Goal: Information Seeking & Learning: Find specific fact

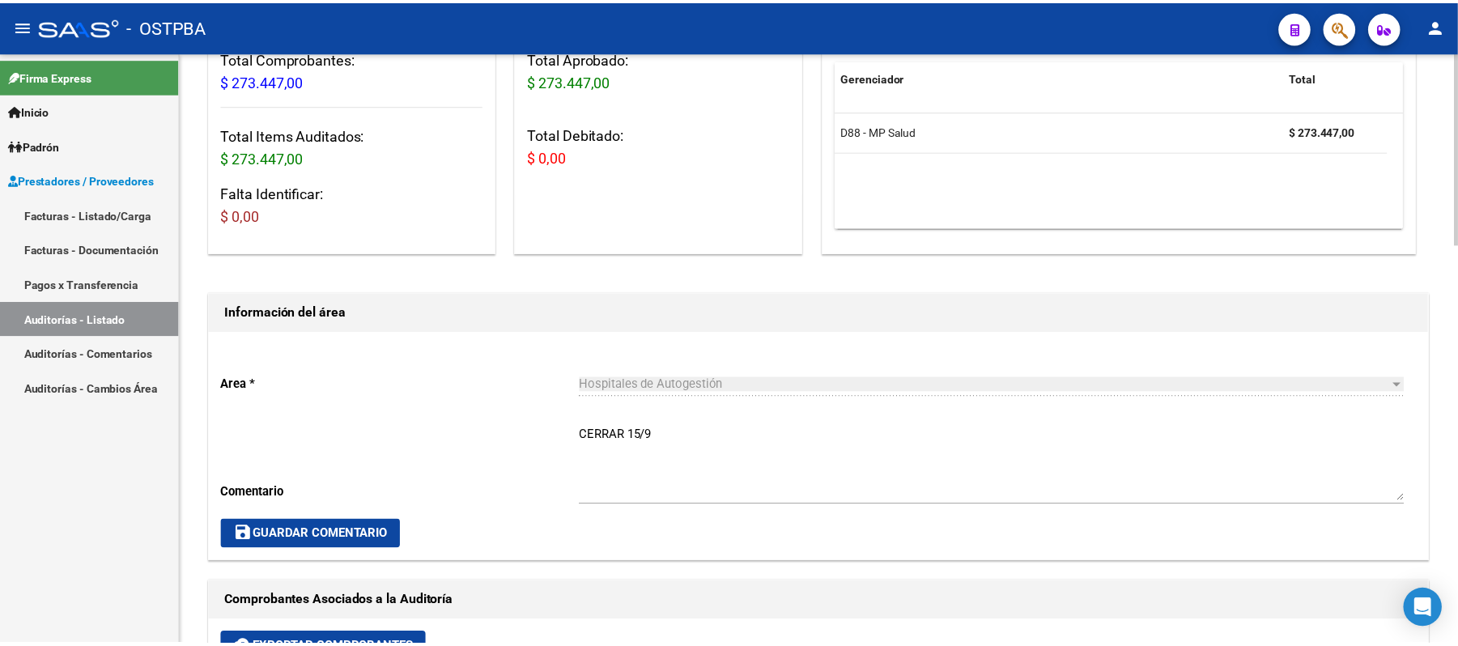
scroll to position [108, 0]
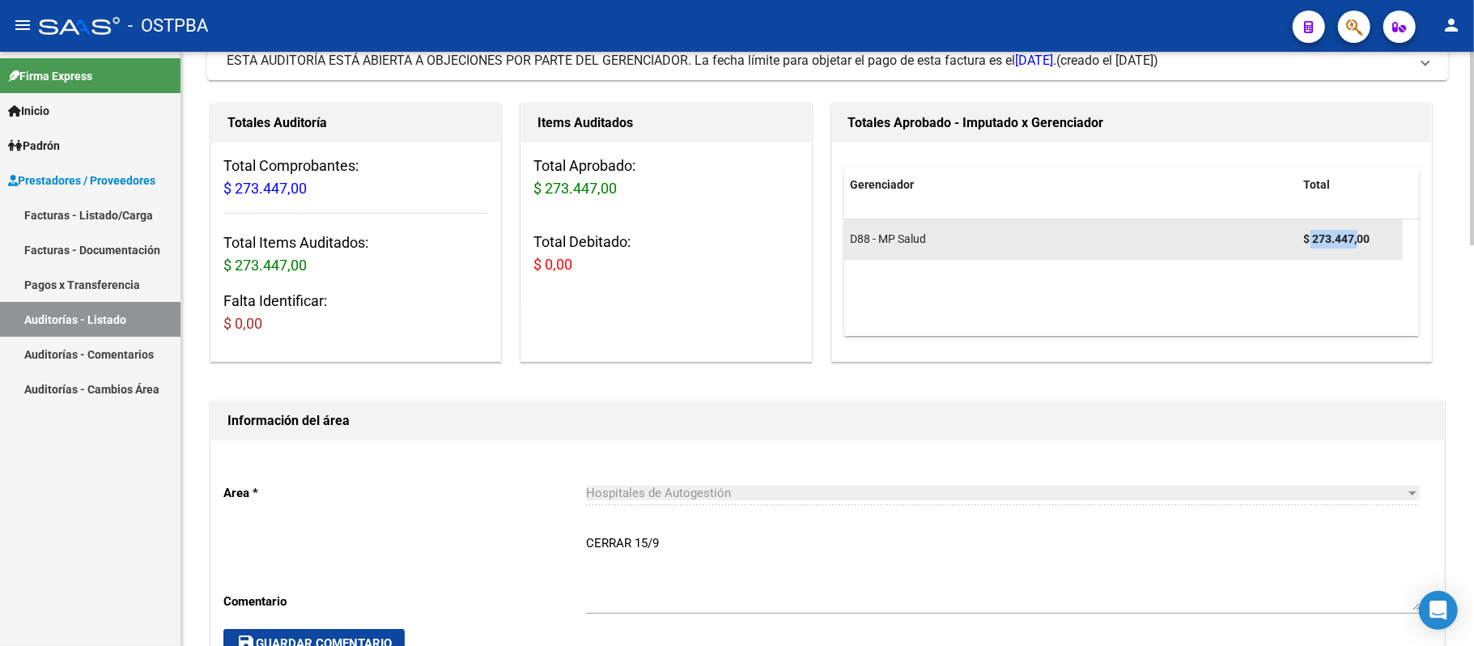
drag, startPoint x: 1311, startPoint y: 238, endPoint x: 1357, endPoint y: 246, distance: 46.8
click at [1357, 245] on strong "$ 273.447,00" at bounding box center [1337, 238] width 66 height 13
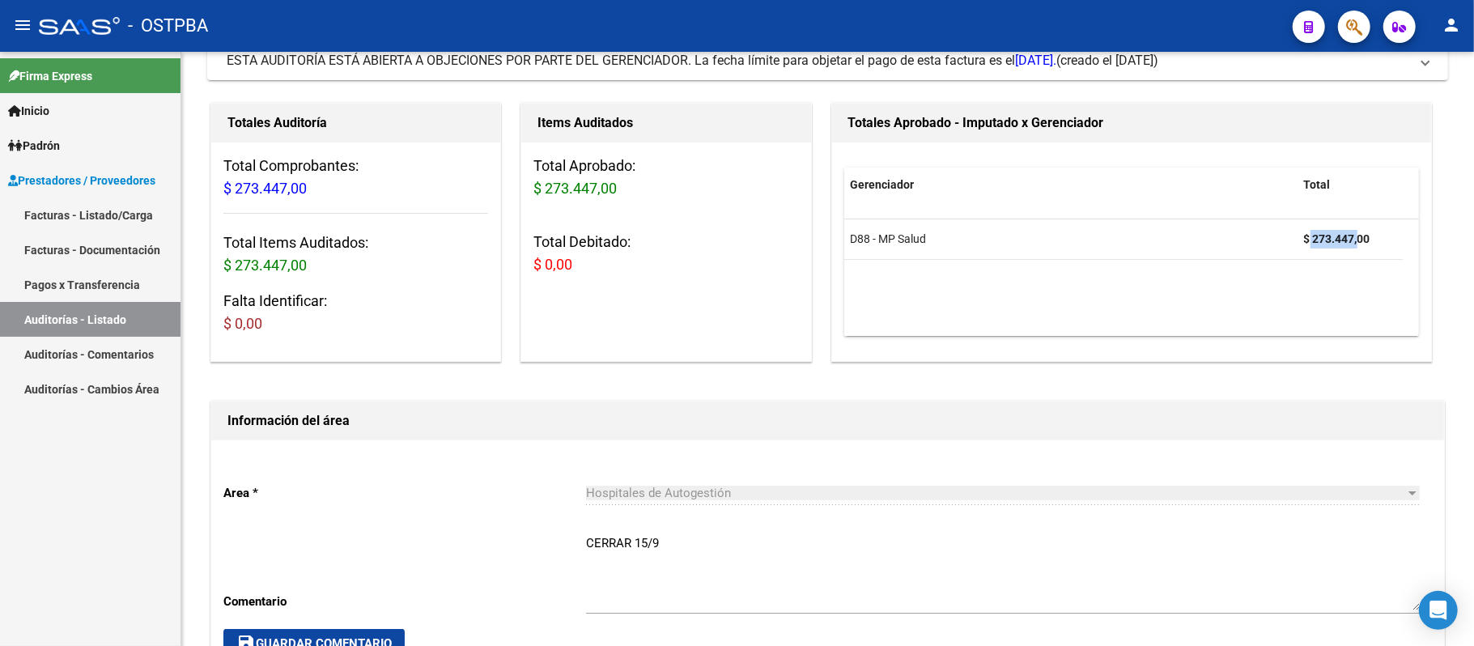
click at [1346, 29] on icon "button" at bounding box center [1354, 27] width 16 height 19
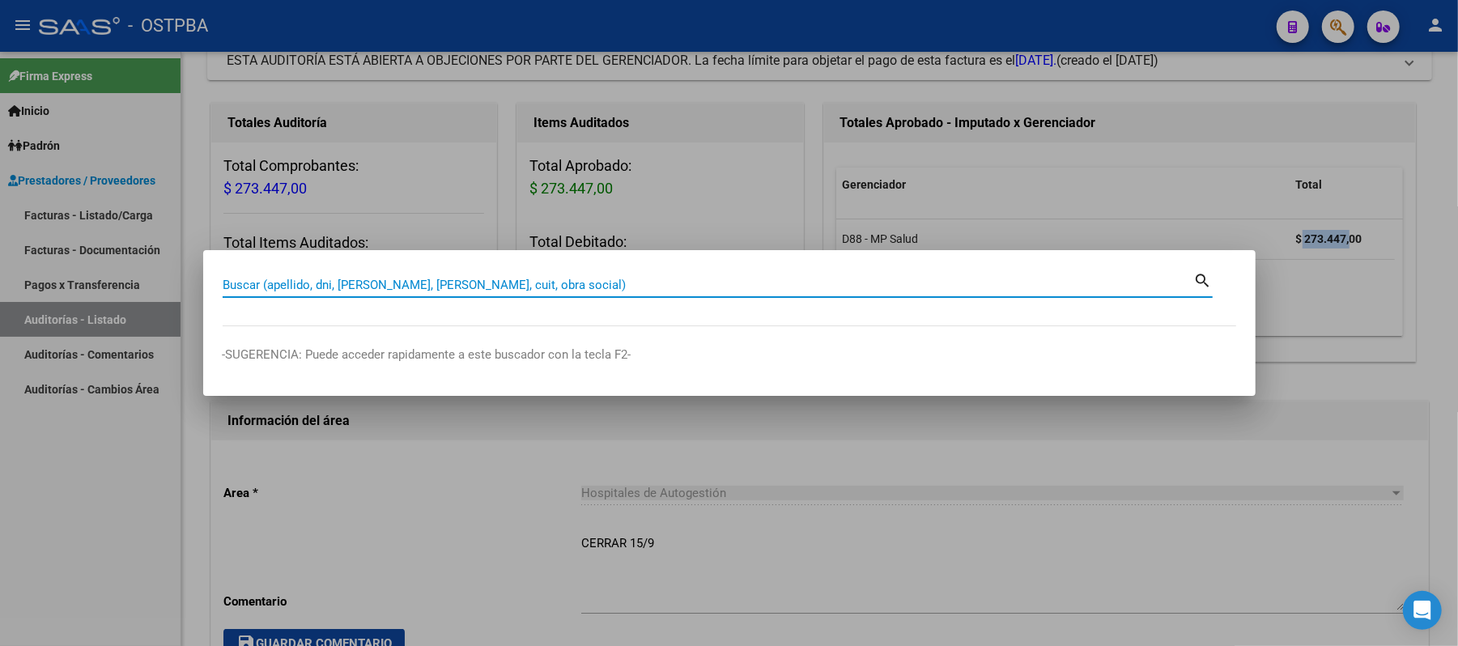
paste input "70266440"
type input "70266440"
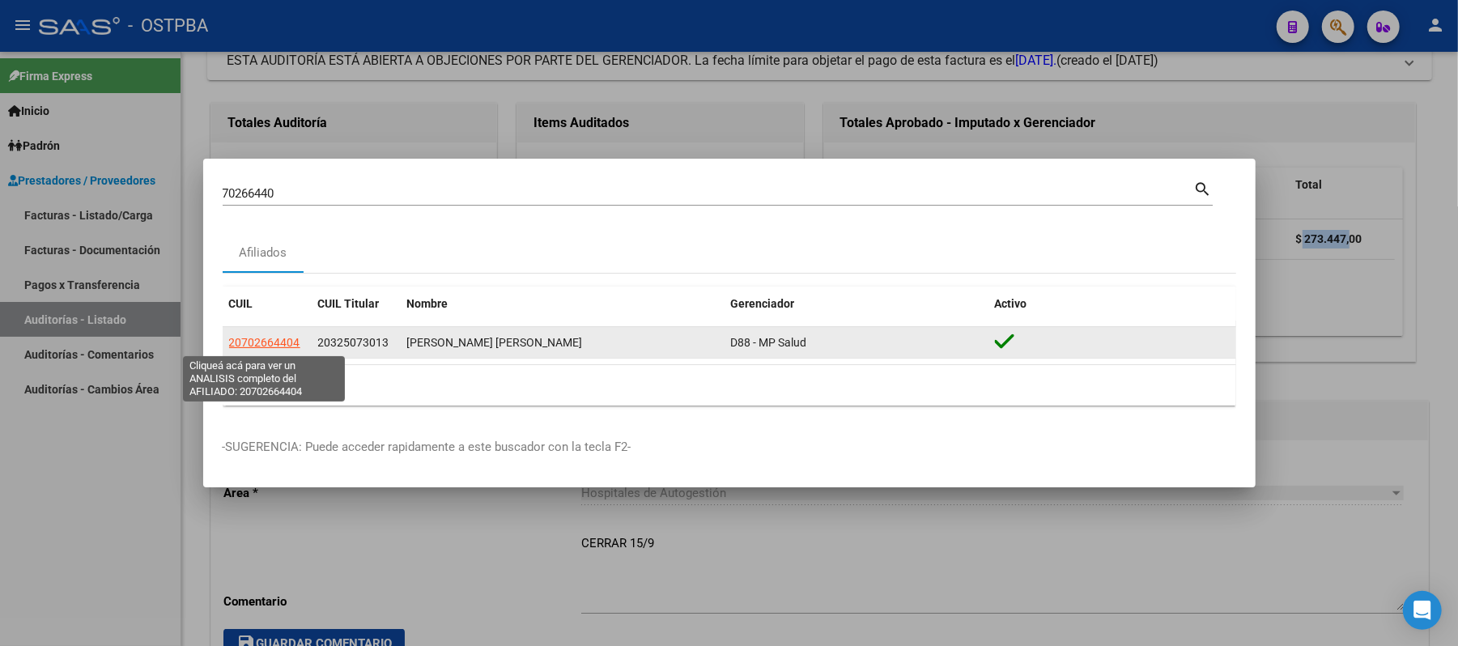
click at [288, 343] on span "20702664404" at bounding box center [264, 342] width 71 height 13
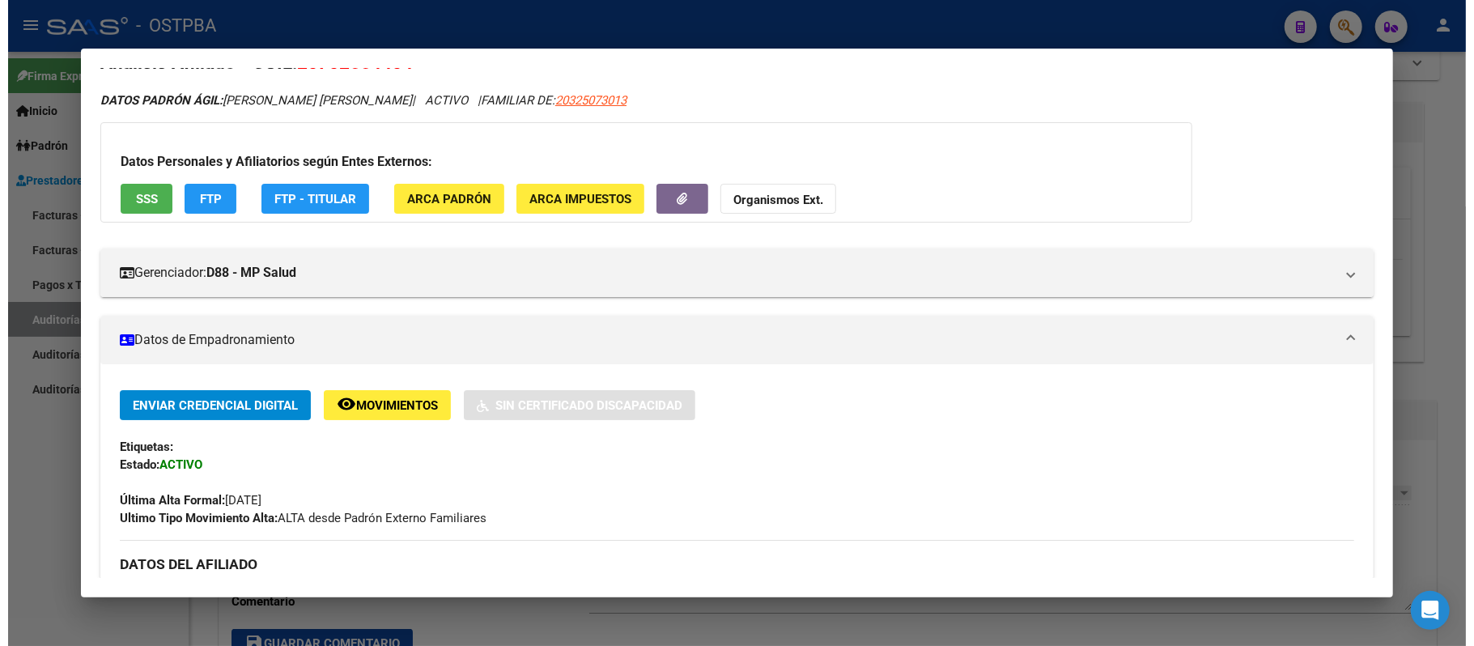
scroll to position [0, 0]
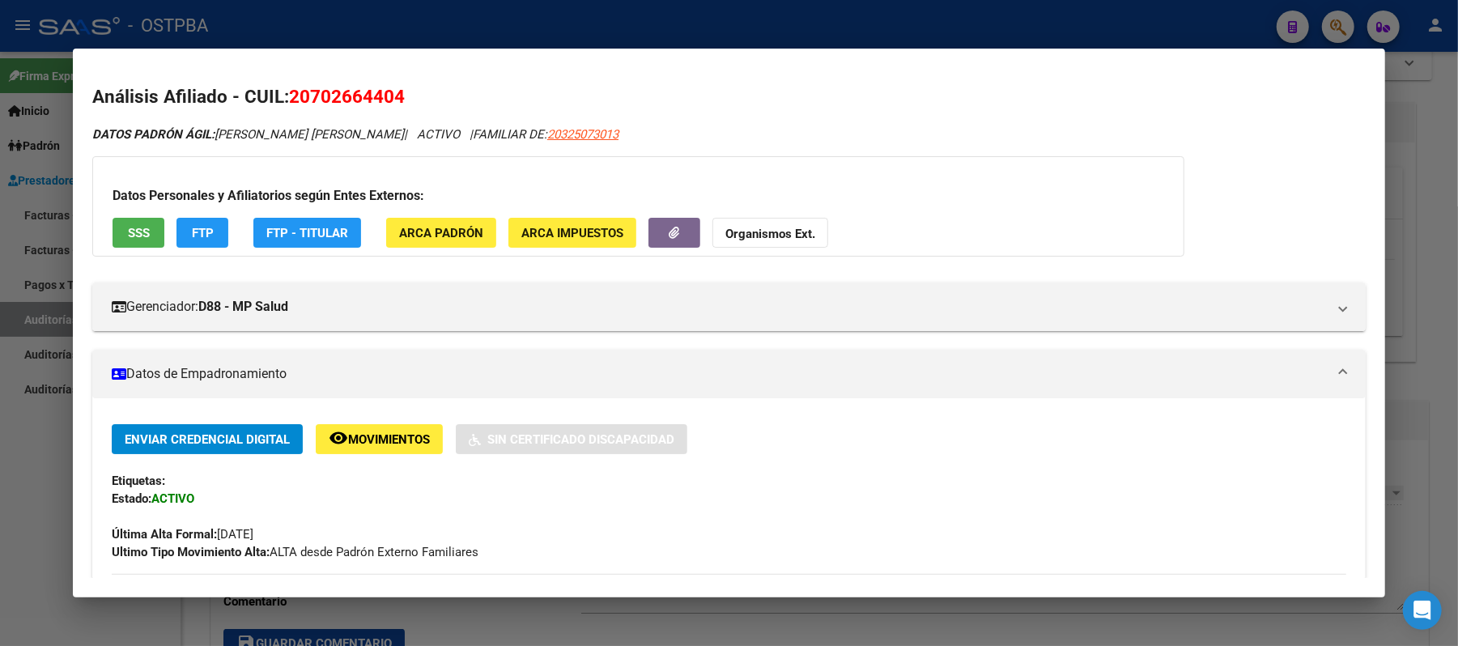
click at [1426, 130] on div at bounding box center [729, 323] width 1458 height 646
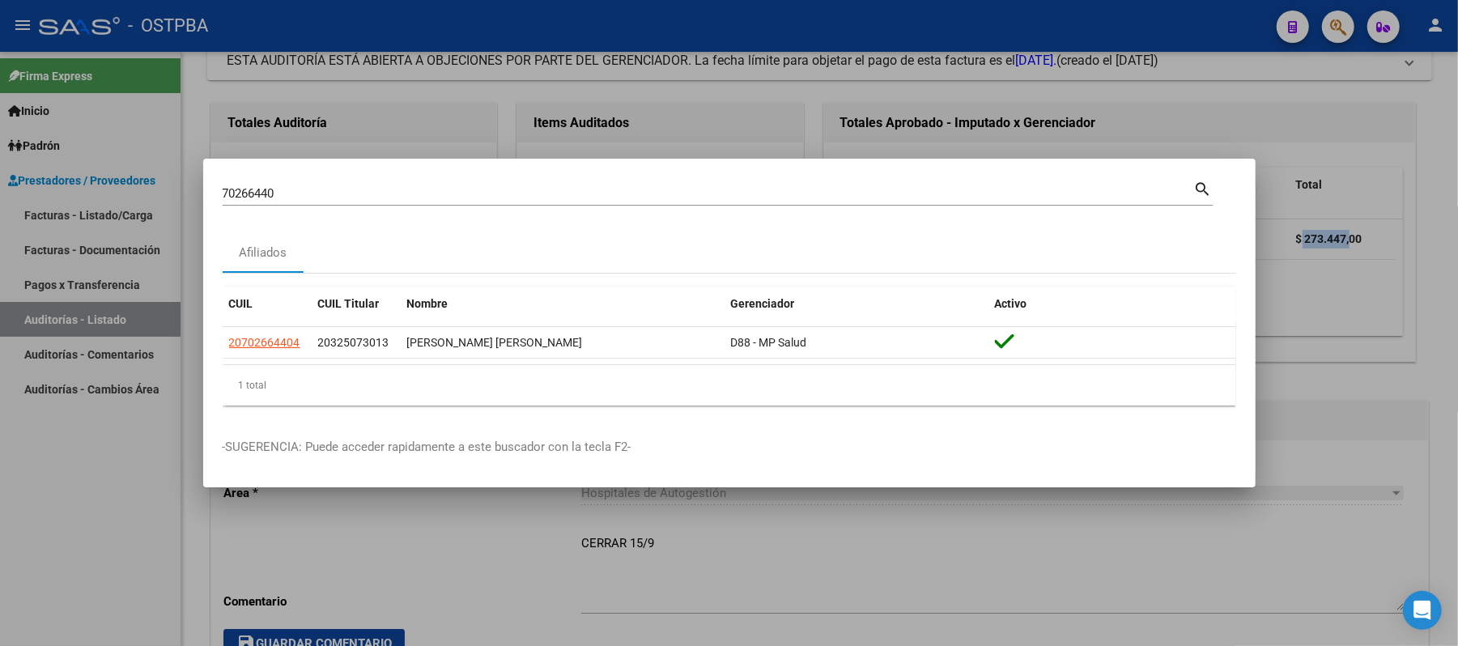
click at [1343, 214] on div at bounding box center [729, 323] width 1458 height 646
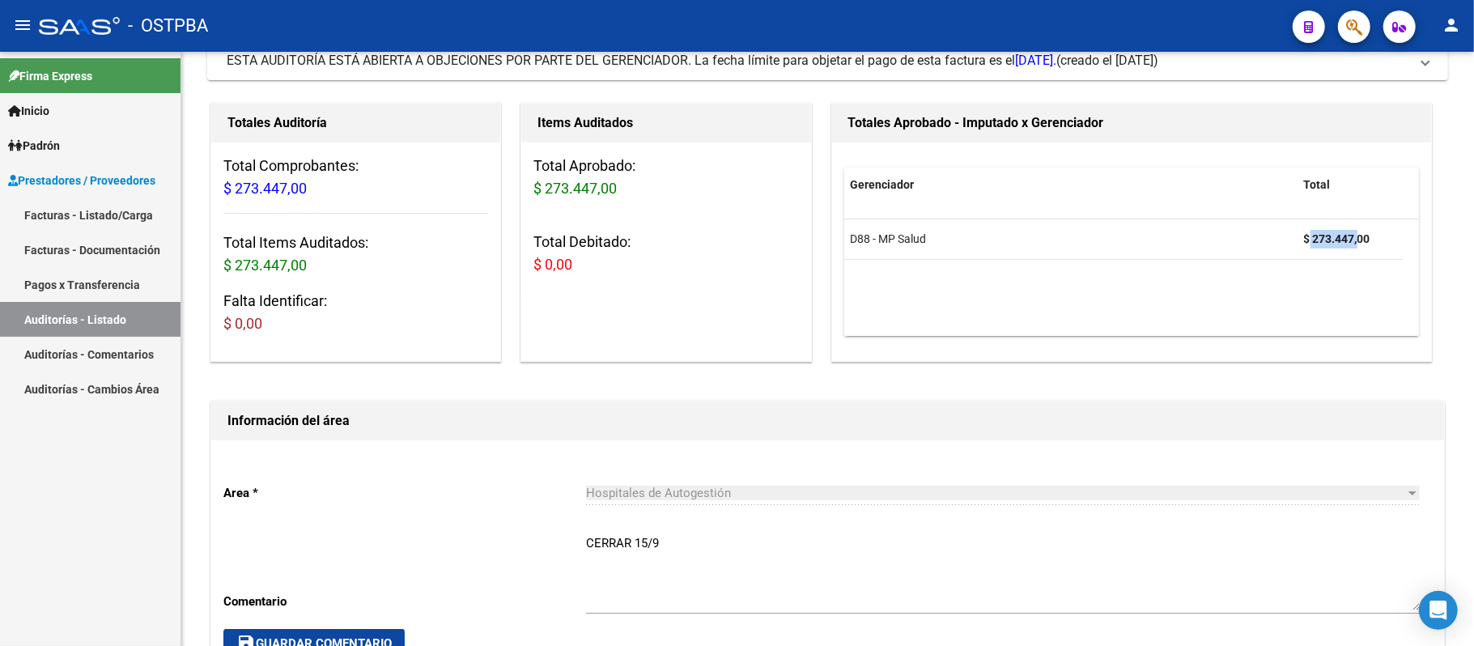
click at [69, 309] on link "Auditorías - Listado" at bounding box center [90, 319] width 180 height 35
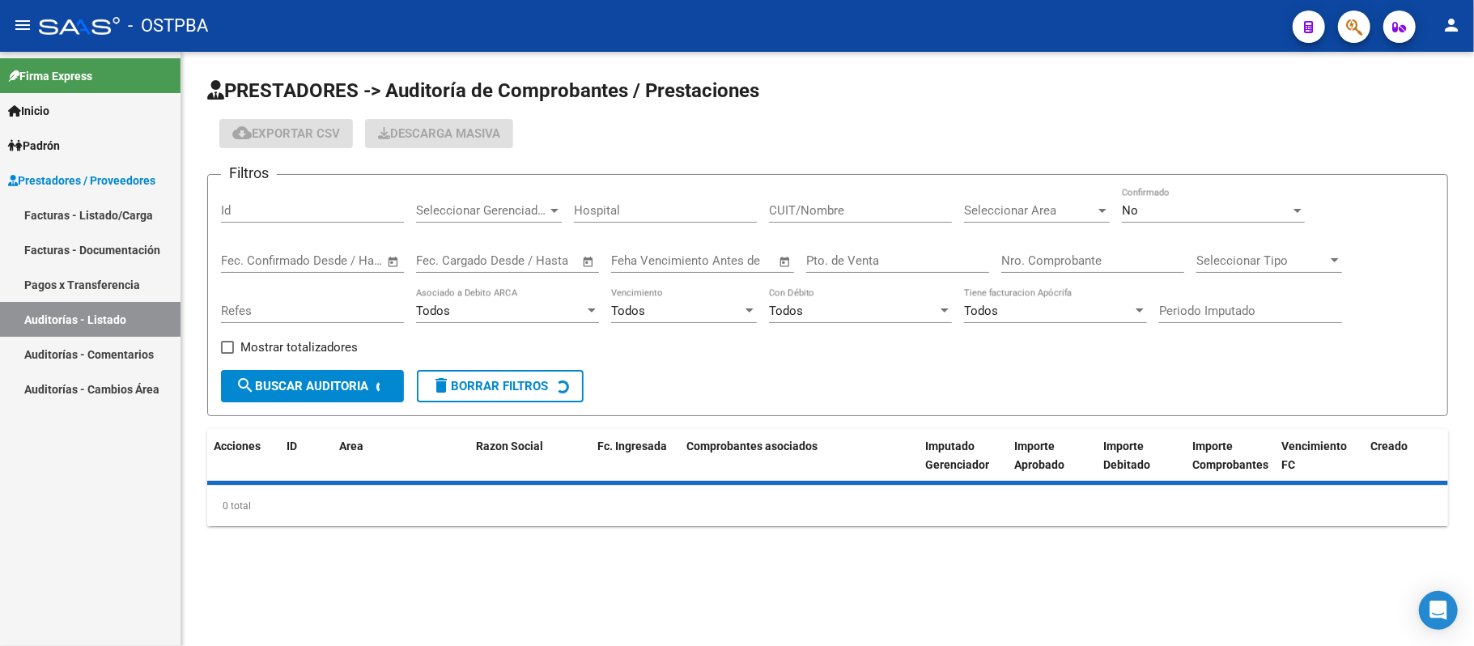
click at [1049, 261] on input "Nro. Comprobante" at bounding box center [1092, 260] width 183 height 15
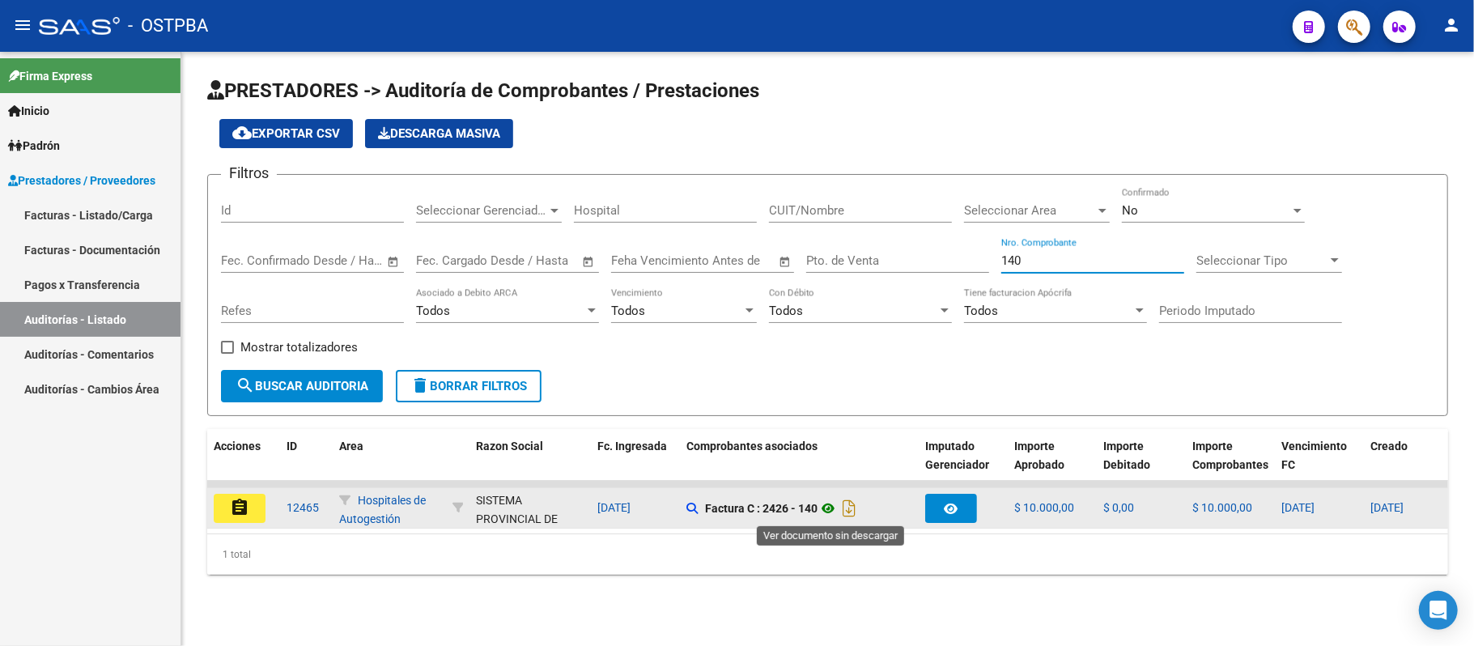
type input "140"
click at [835, 507] on icon at bounding box center [827, 508] width 21 height 19
click at [227, 503] on button "assignment" at bounding box center [240, 508] width 52 height 29
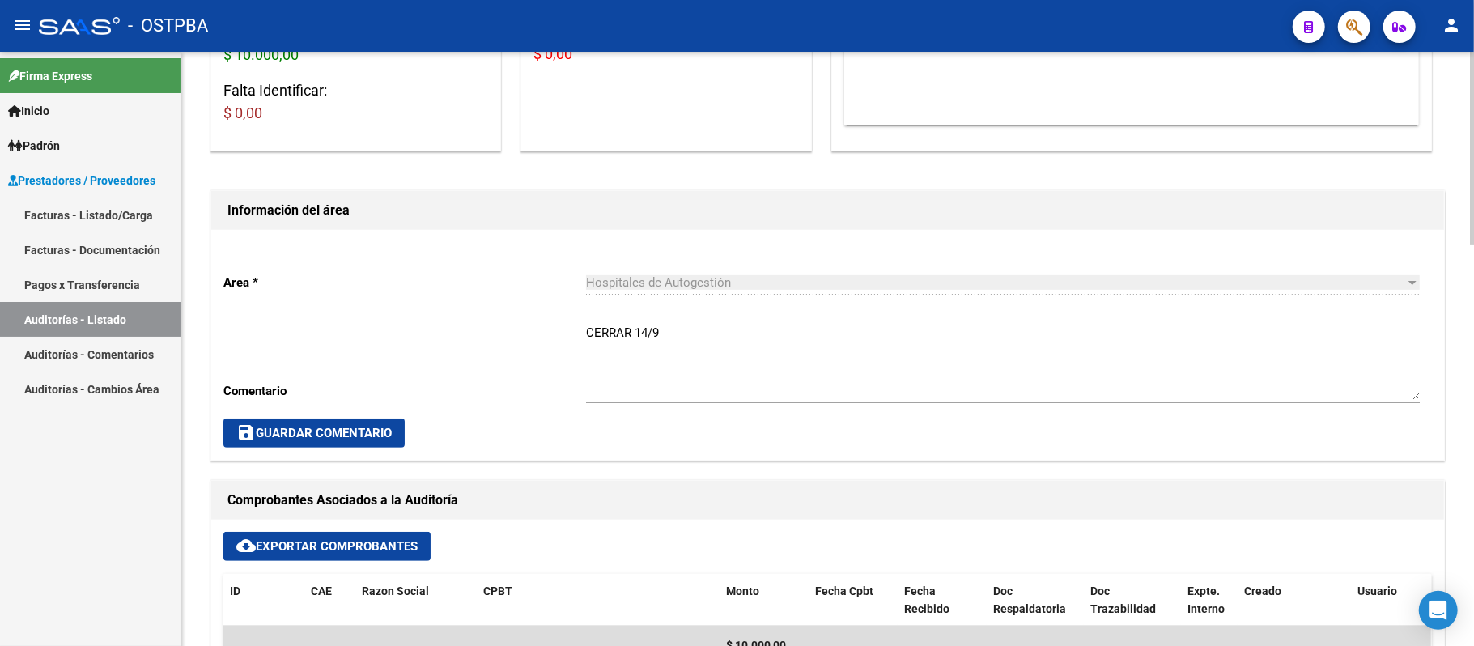
scroll to position [431, 0]
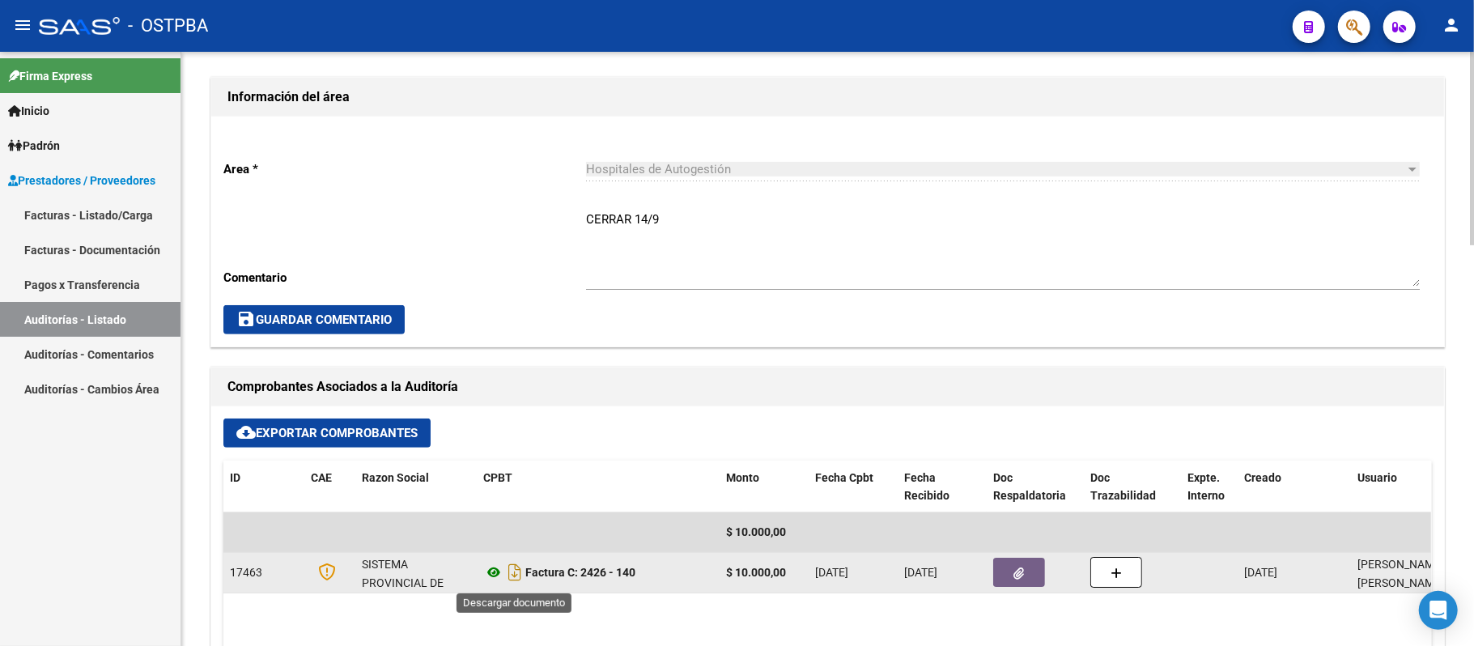
click at [502, 571] on icon at bounding box center [493, 571] width 21 height 19
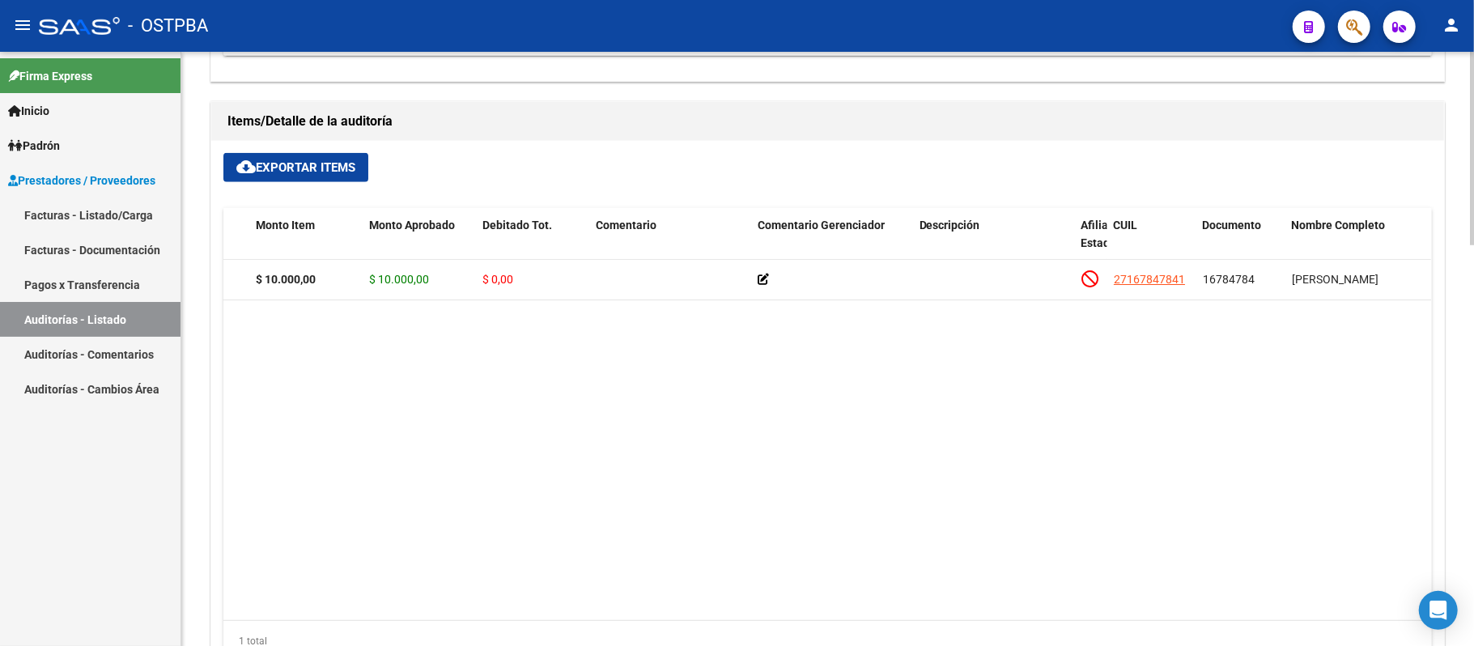
scroll to position [0, 285]
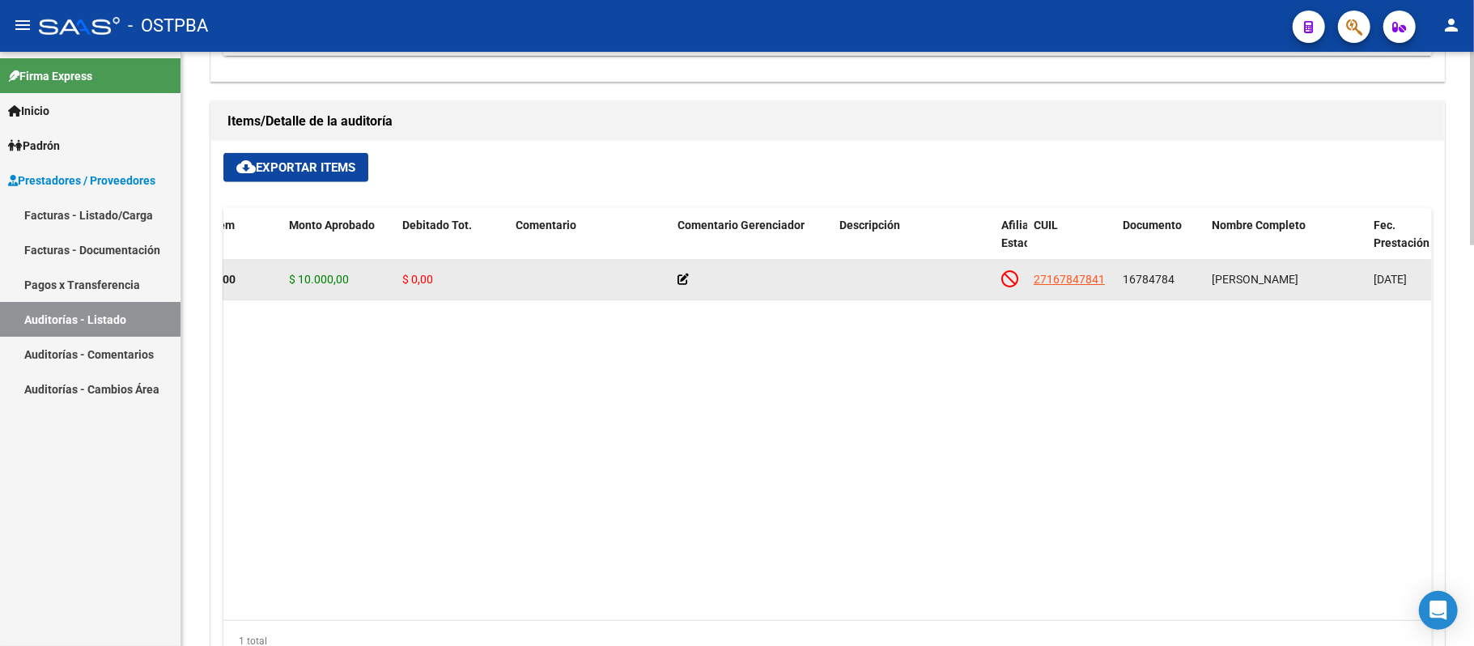
drag, startPoint x: 1123, startPoint y: 286, endPoint x: 1175, endPoint y: 292, distance: 52.1
click at [1175, 292] on datatable-body-cell "16784784" at bounding box center [1160, 280] width 89 height 40
copy span "16784784"
drag, startPoint x: 1214, startPoint y: 279, endPoint x: 1344, endPoint y: 283, distance: 130.4
click at [1344, 283] on datatable-body-cell "[PERSON_NAME]" at bounding box center [1286, 280] width 162 height 40
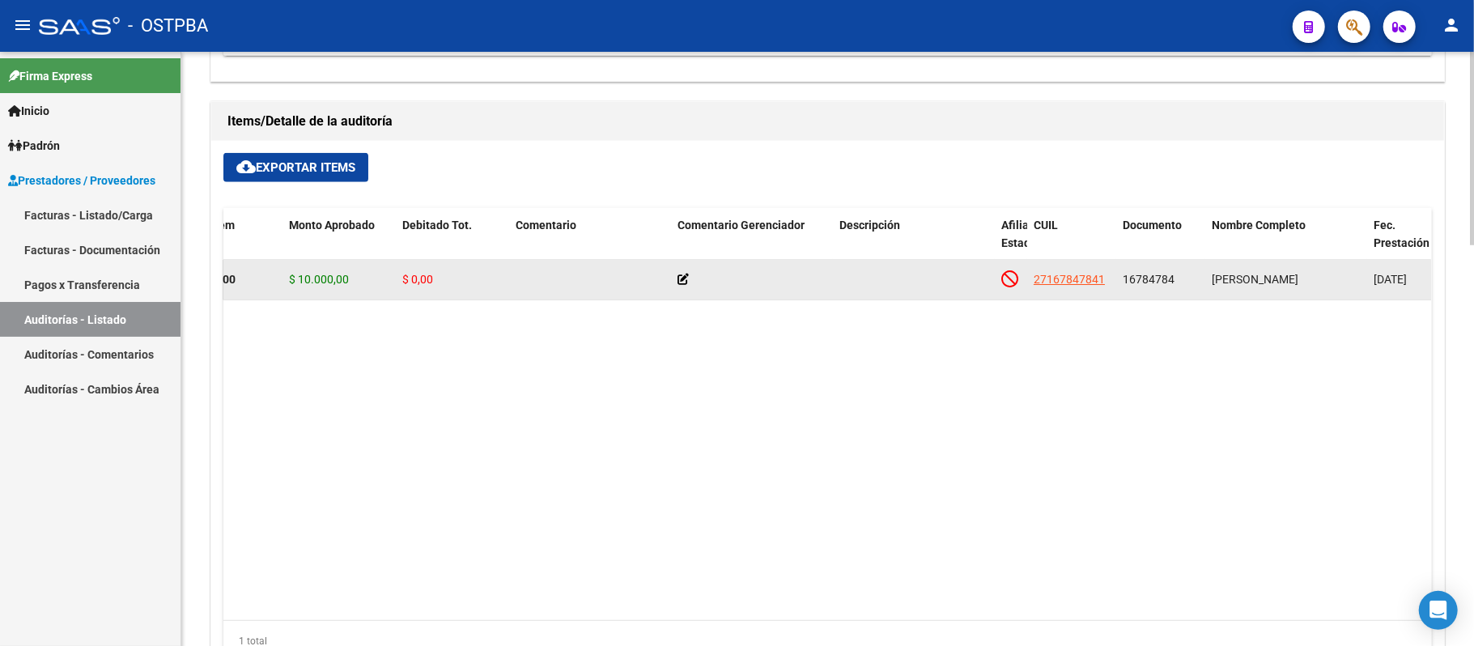
copy span "[PERSON_NAME]"
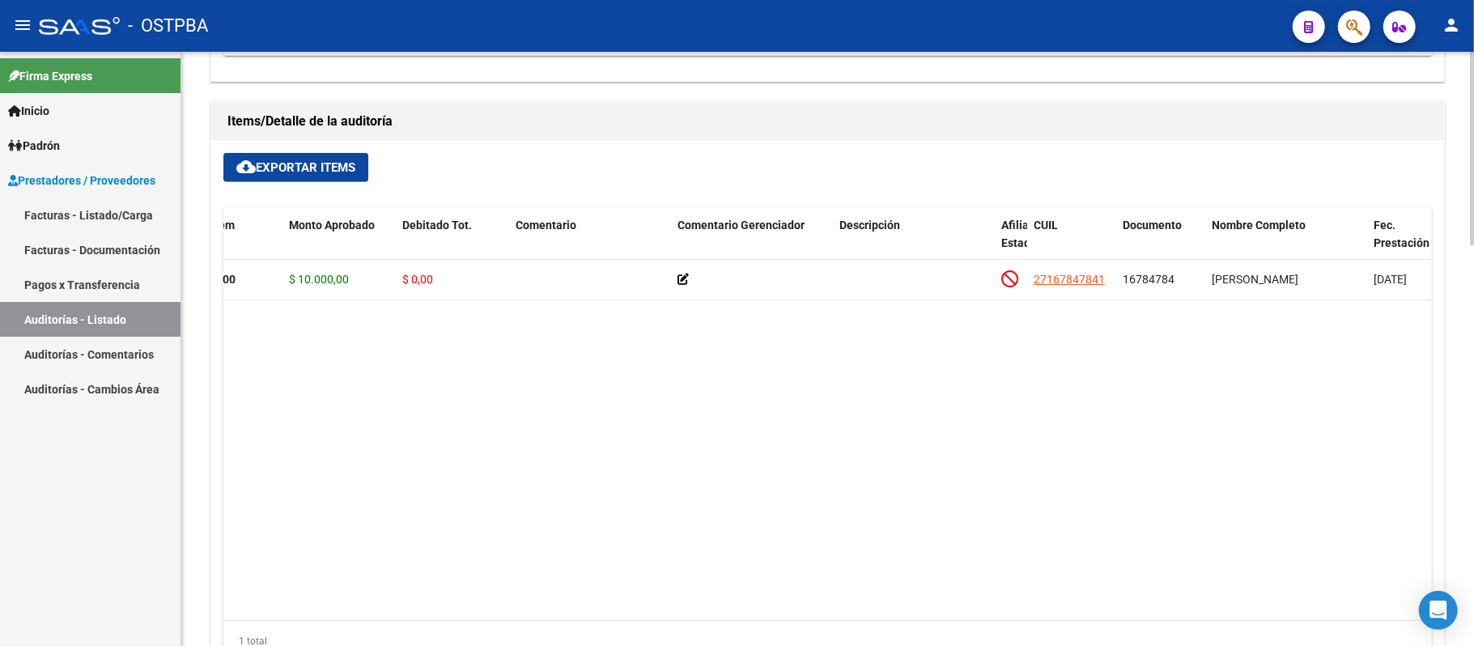
copy span "[PERSON_NAME]"
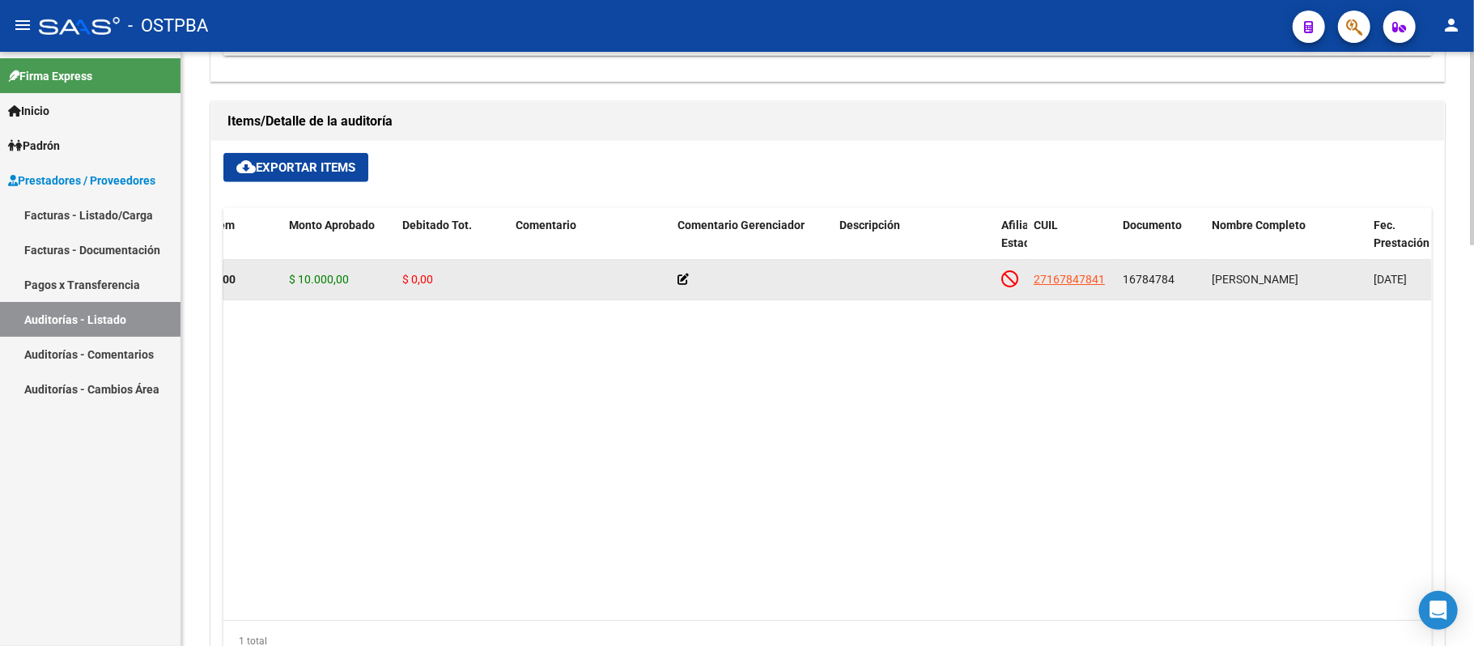
drag, startPoint x: 1122, startPoint y: 277, endPoint x: 1173, endPoint y: 280, distance: 51.9
click at [1173, 280] on div "16784784" at bounding box center [1160, 279] width 76 height 19
copy span "16784784"
